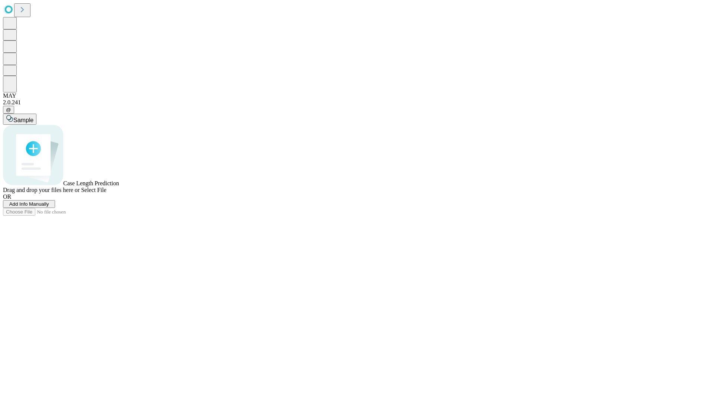
click at [49, 207] on span "Add Info Manually" at bounding box center [29, 204] width 40 height 6
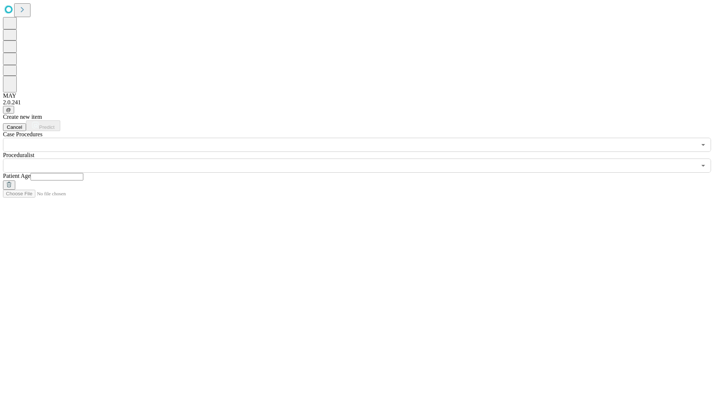
click at [83, 173] on input "text" at bounding box center [56, 176] width 53 height 7
type input "**"
click at [362, 159] on input "text" at bounding box center [349, 166] width 693 height 14
